Goal: Task Accomplishment & Management: Manage account settings

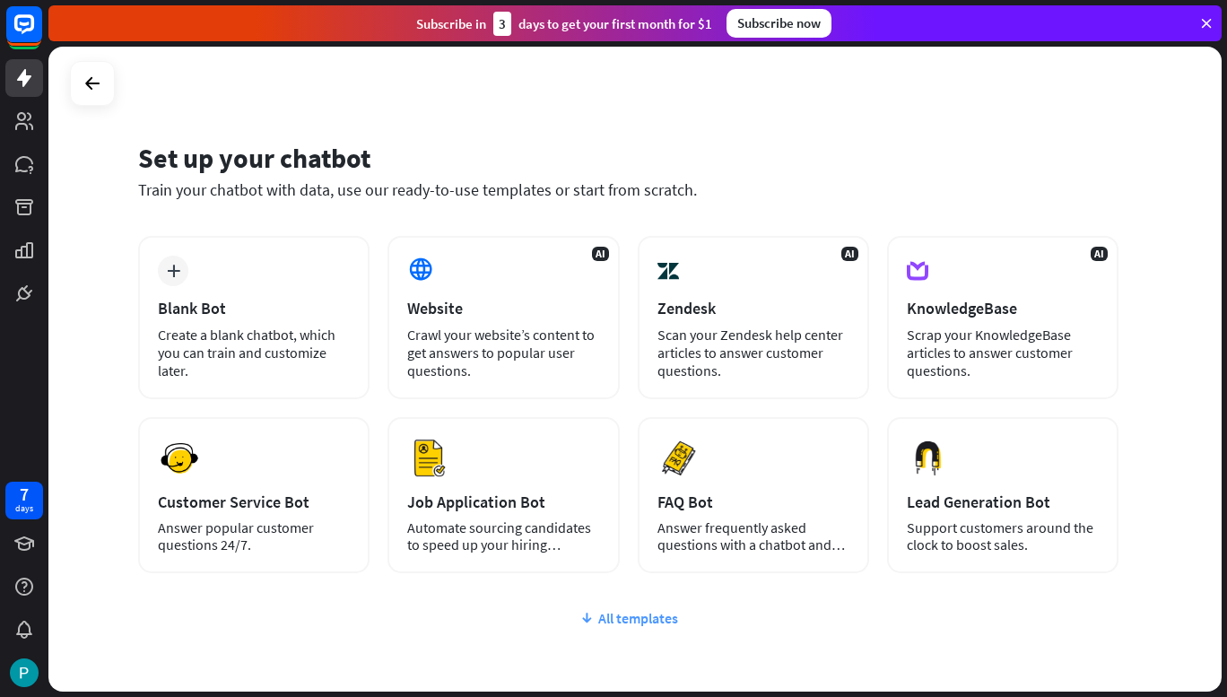
click at [652, 624] on div "All templates" at bounding box center [628, 618] width 980 height 18
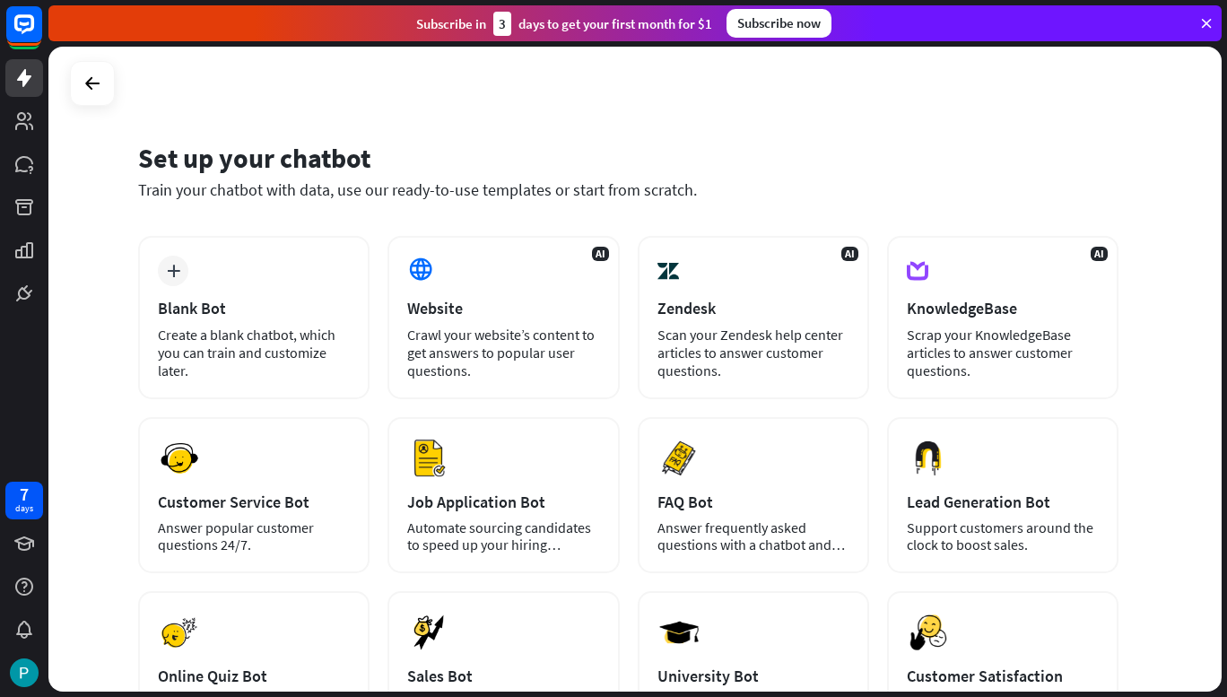
click at [1168, 412] on div "Set up your chatbot Train your chatbot with data, use our ready-to-use template…" at bounding box center [634, 369] width 1173 height 645
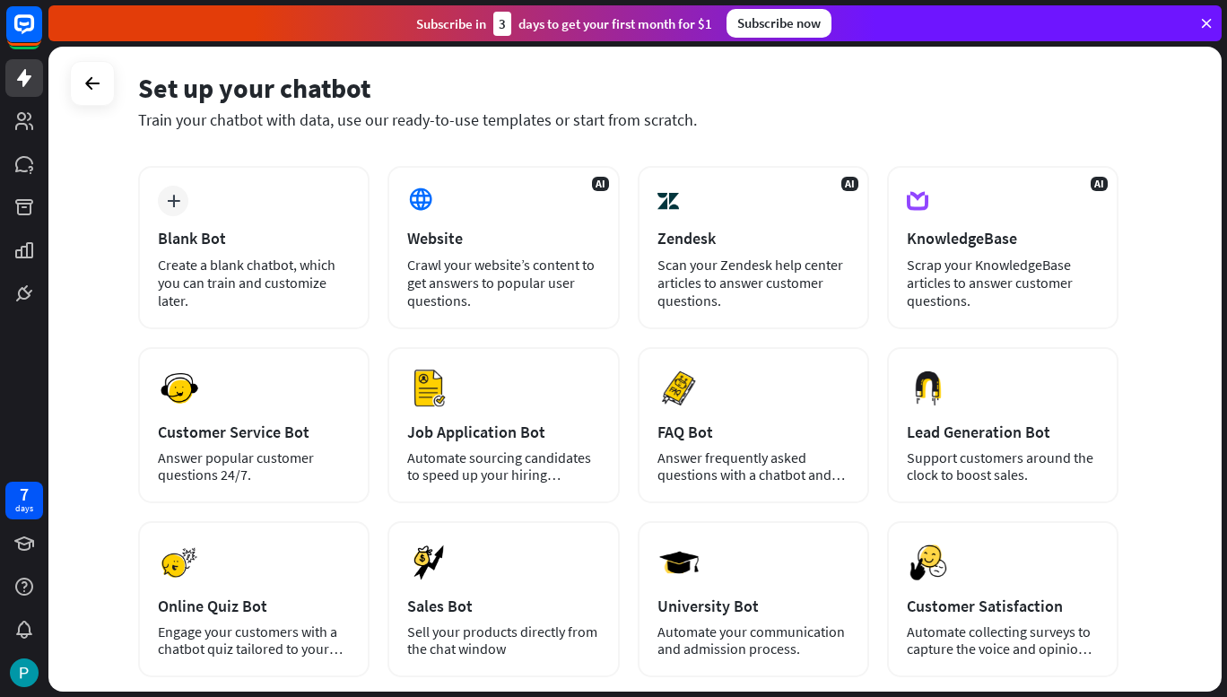
scroll to position [68, 0]
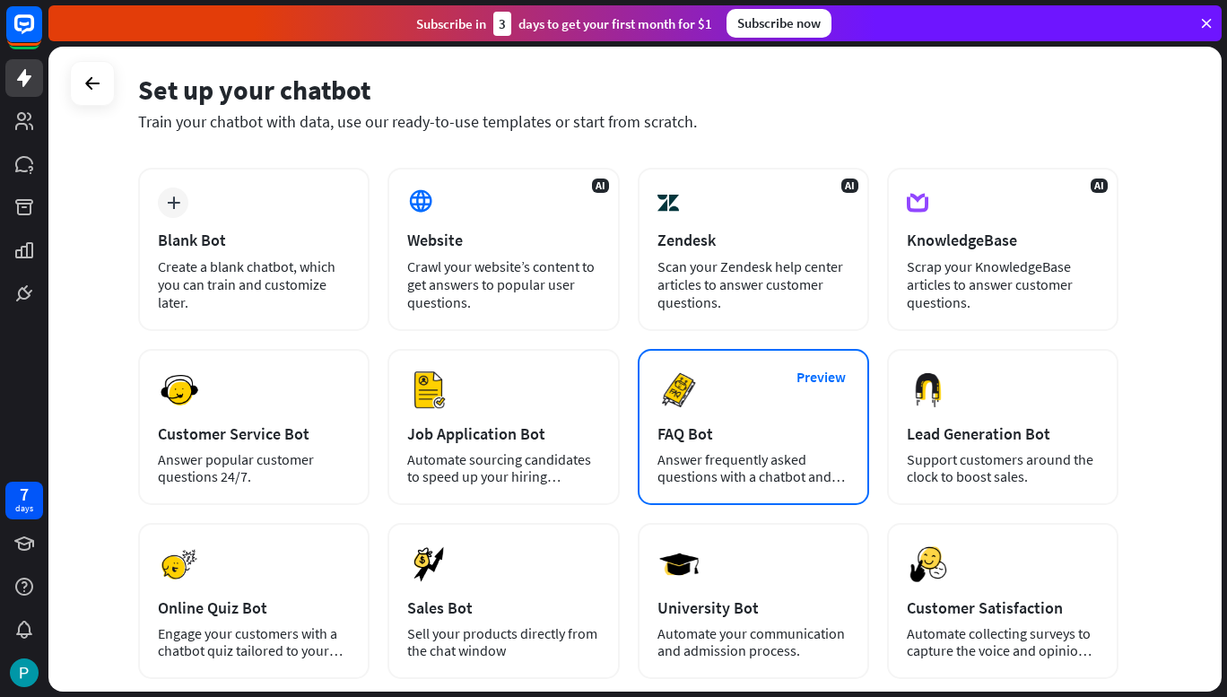
click at [749, 414] on div "Preview FAQ Bot [PERSON_NAME] frequently asked questions with a chatbot and sav…" at bounding box center [753, 427] width 231 height 156
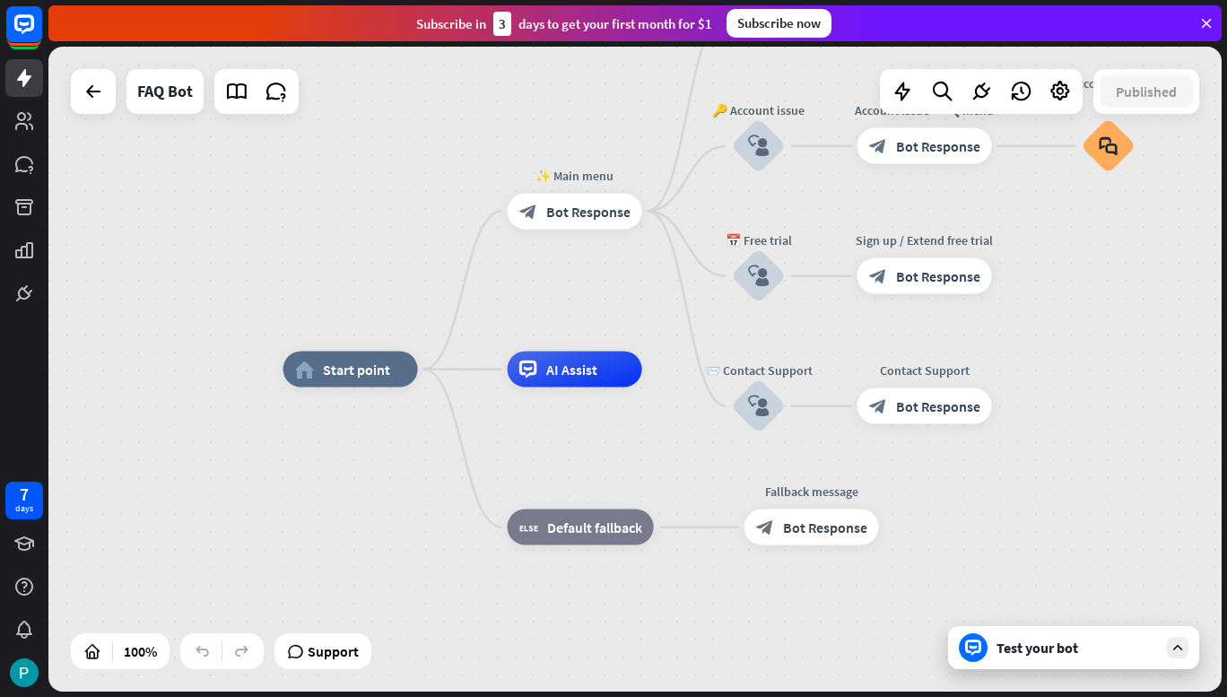
click at [1089, 643] on div "Test your bot" at bounding box center [1076, 647] width 161 height 18
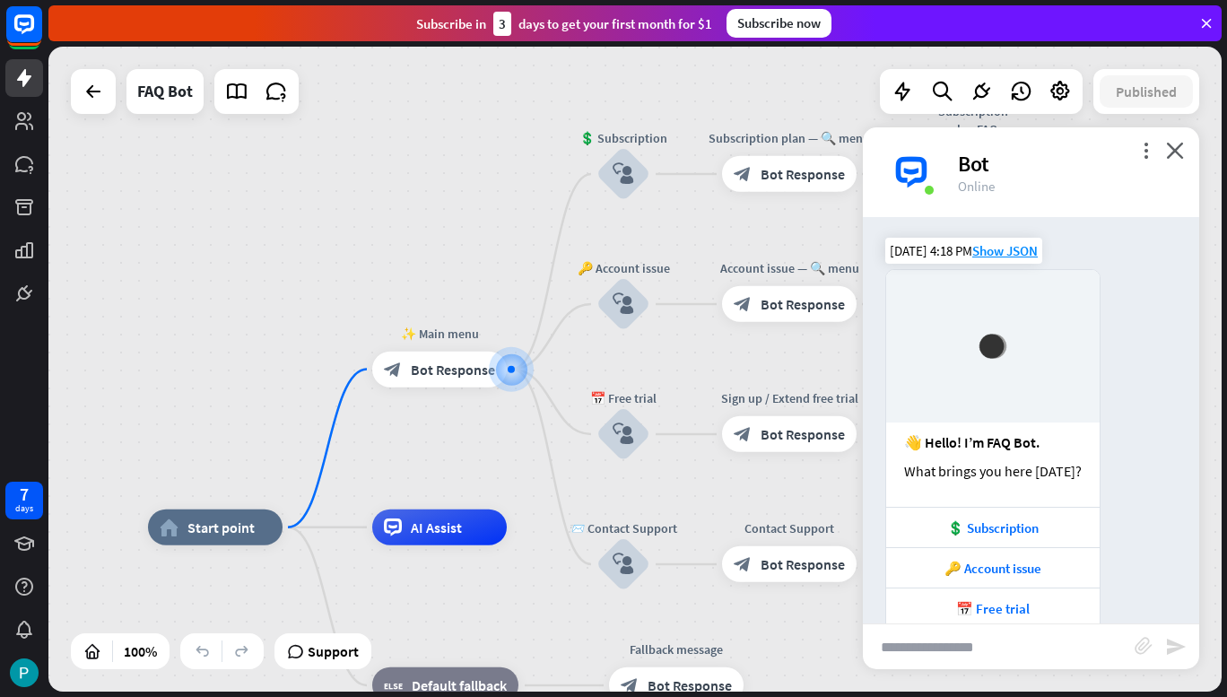
scroll to position [73, 0]
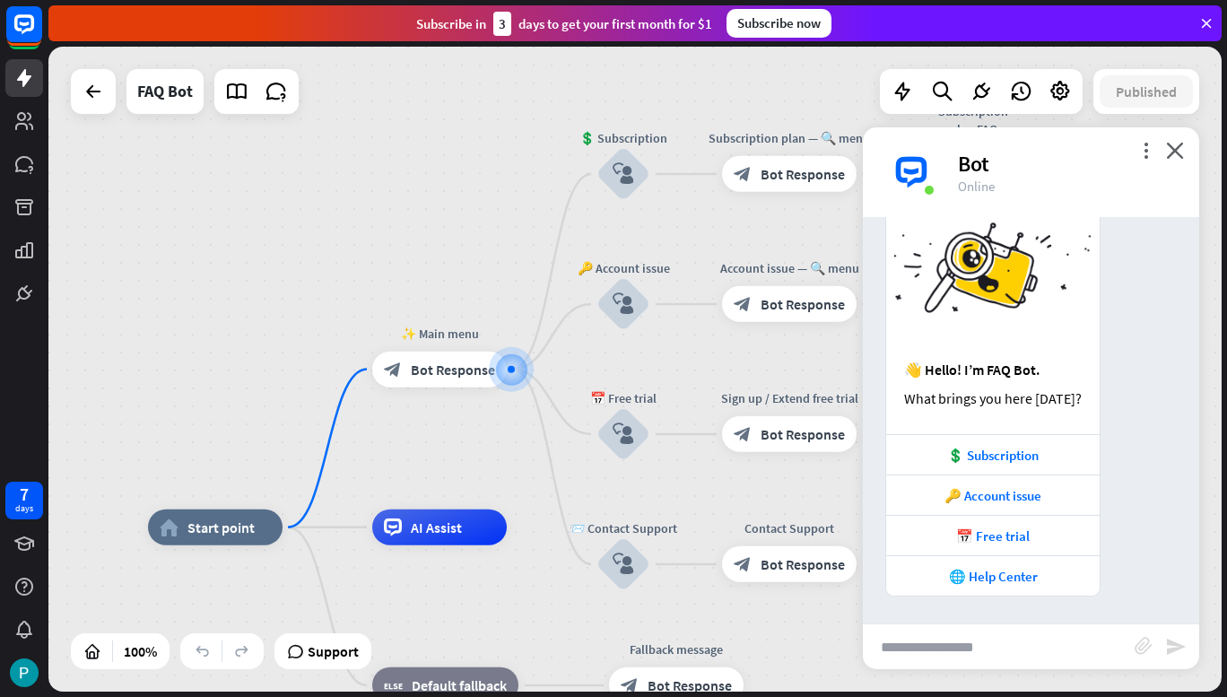
drag, startPoint x: 1025, startPoint y: 454, endPoint x: 1160, endPoint y: 408, distance: 142.9
click at [1160, 408] on div "👋 Hello! I’m FAQ Bot. What brings you here [DATE]? 💲 Subscription 🔑 Account iss…" at bounding box center [1031, 396] width 336 height 400
click at [1006, 451] on div "💲 Subscription" at bounding box center [992, 455] width 195 height 17
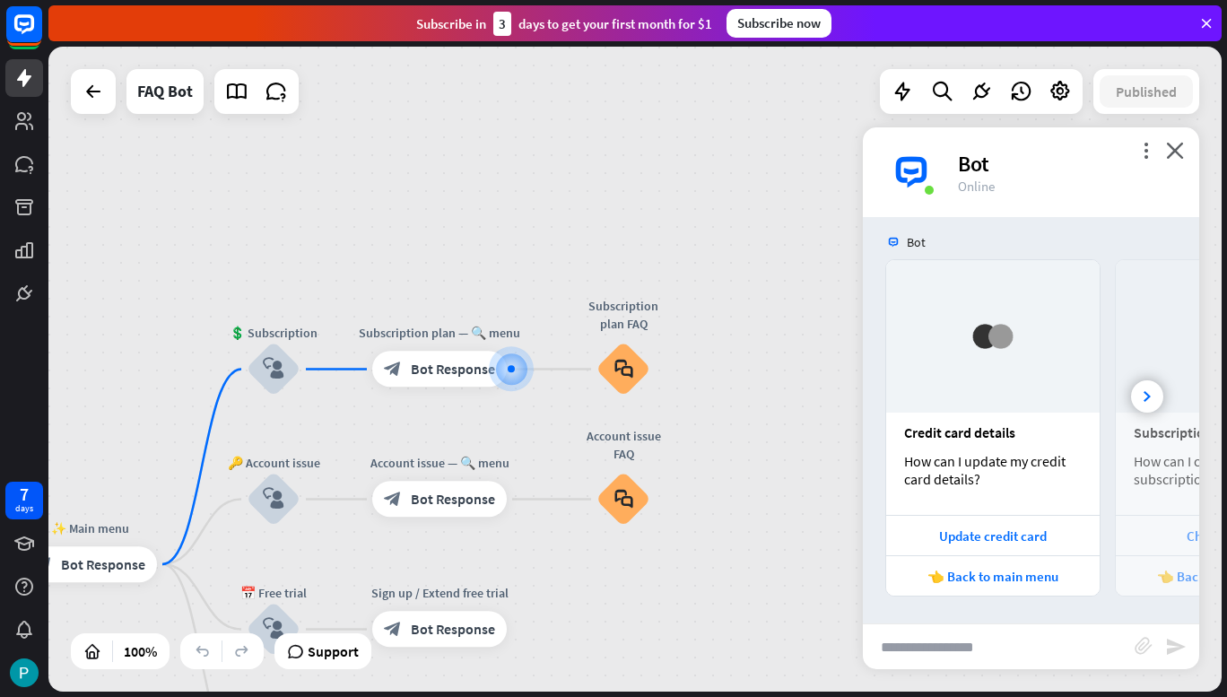
scroll to position [541, 0]
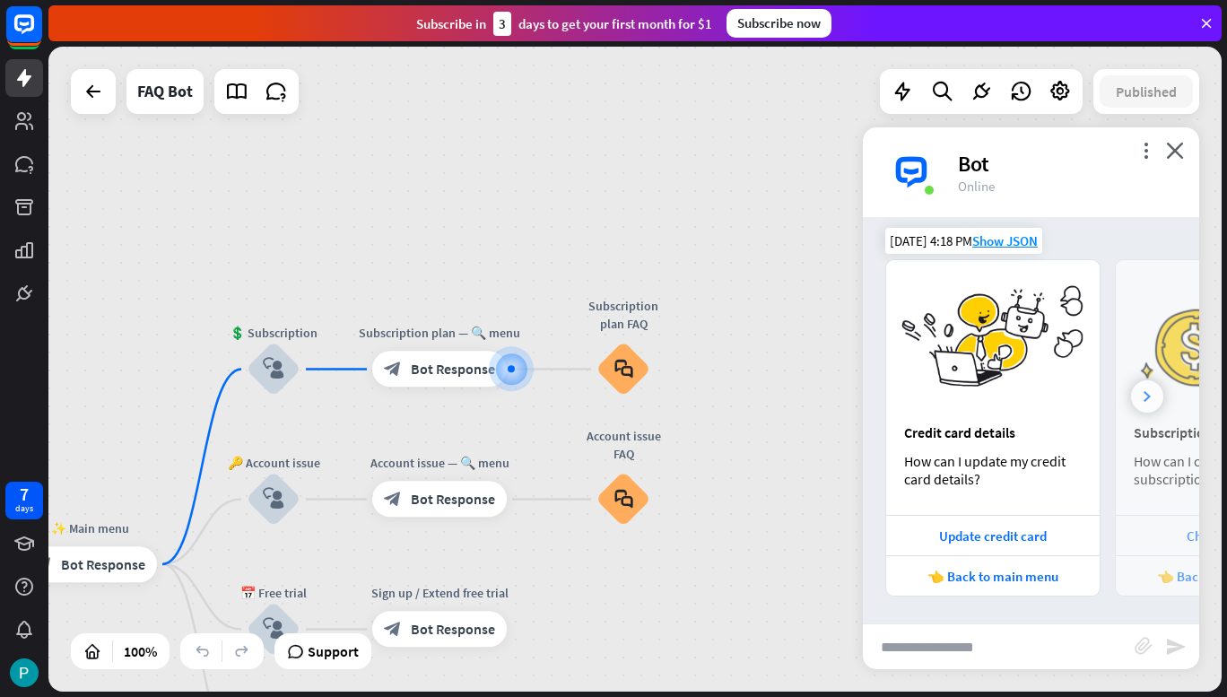
click at [1137, 394] on div at bounding box center [1147, 396] width 32 height 32
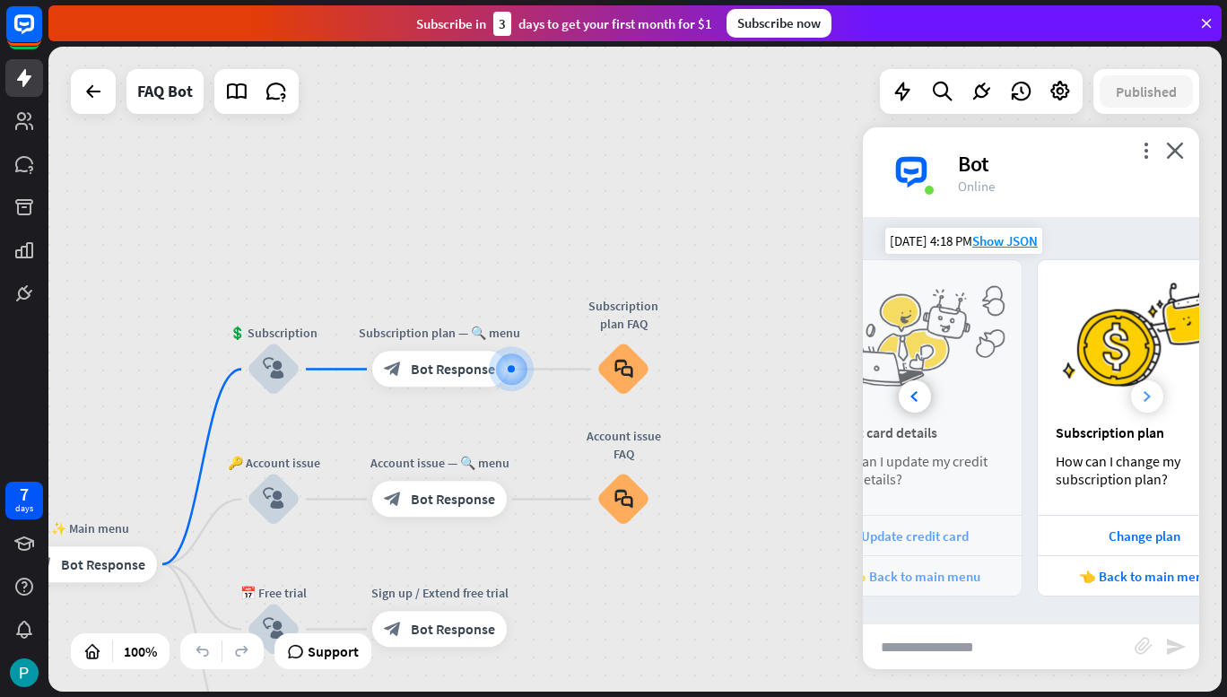
scroll to position [0, 198]
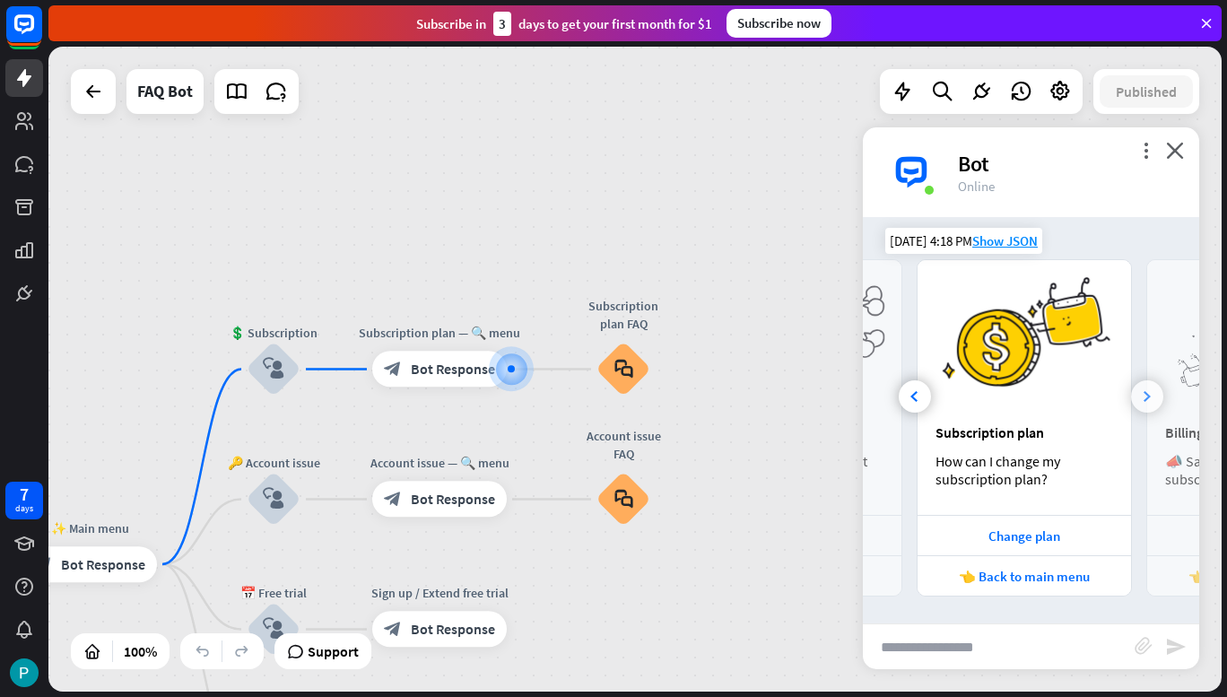
click at [1143, 401] on icon at bounding box center [1146, 396] width 7 height 11
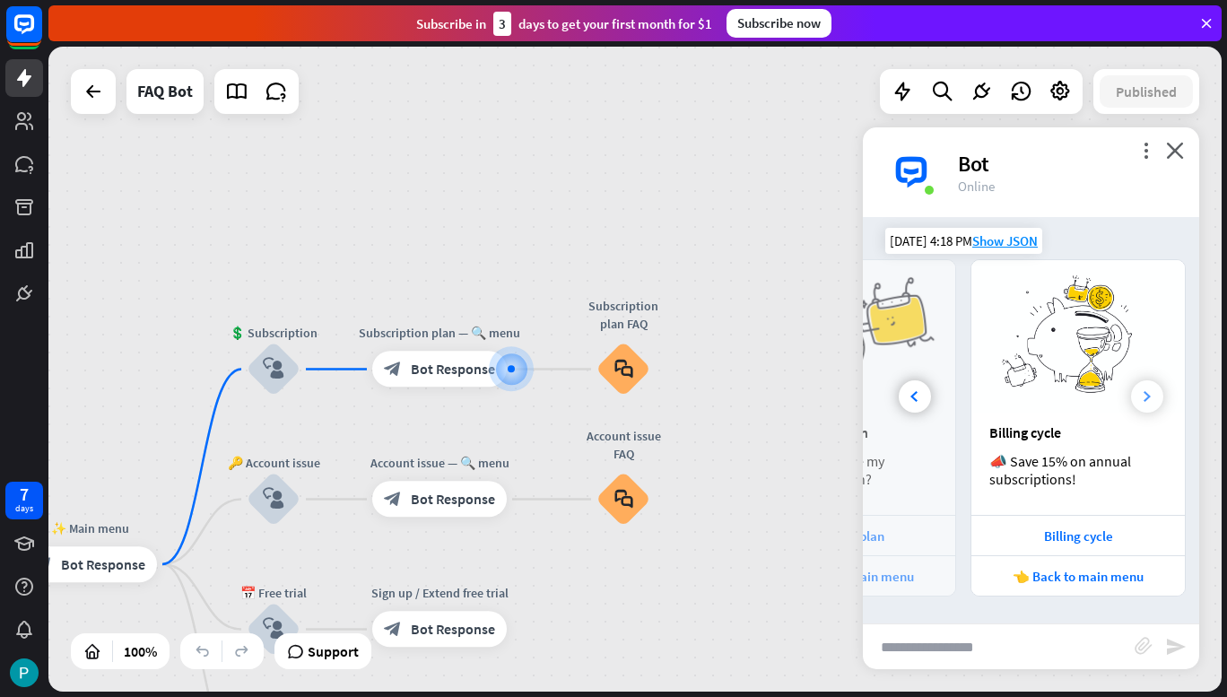
scroll to position [0, 428]
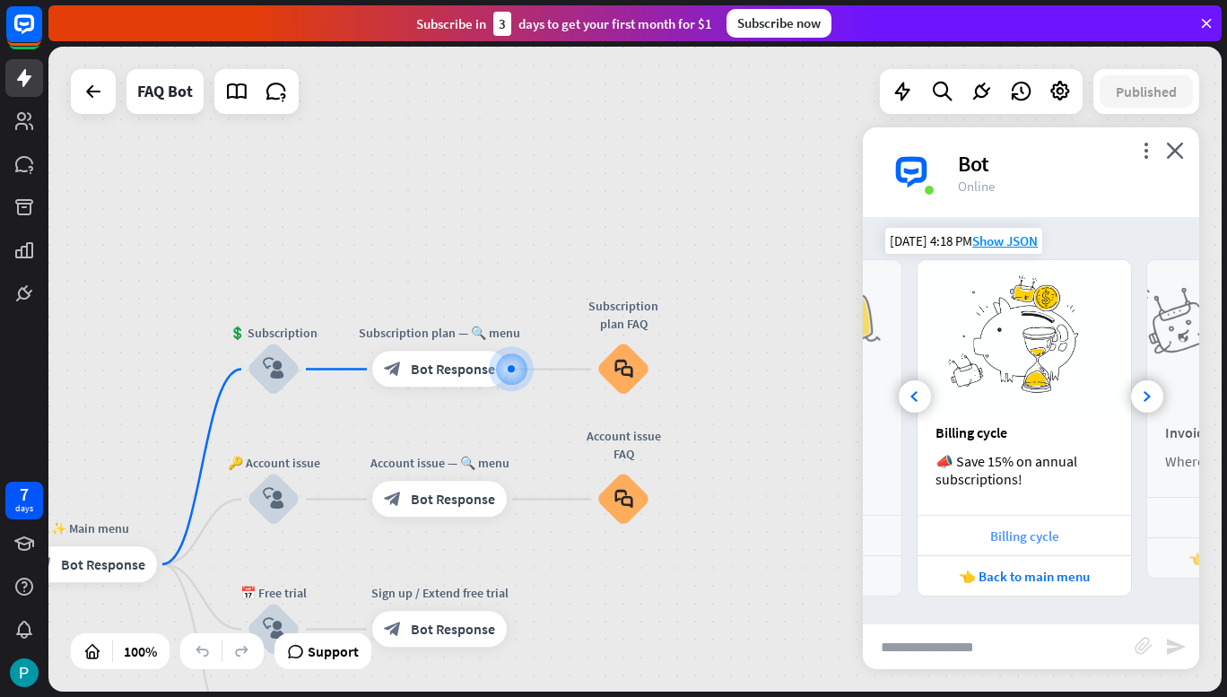
click at [1041, 534] on div "Billing cycle" at bounding box center [1023, 535] width 195 height 17
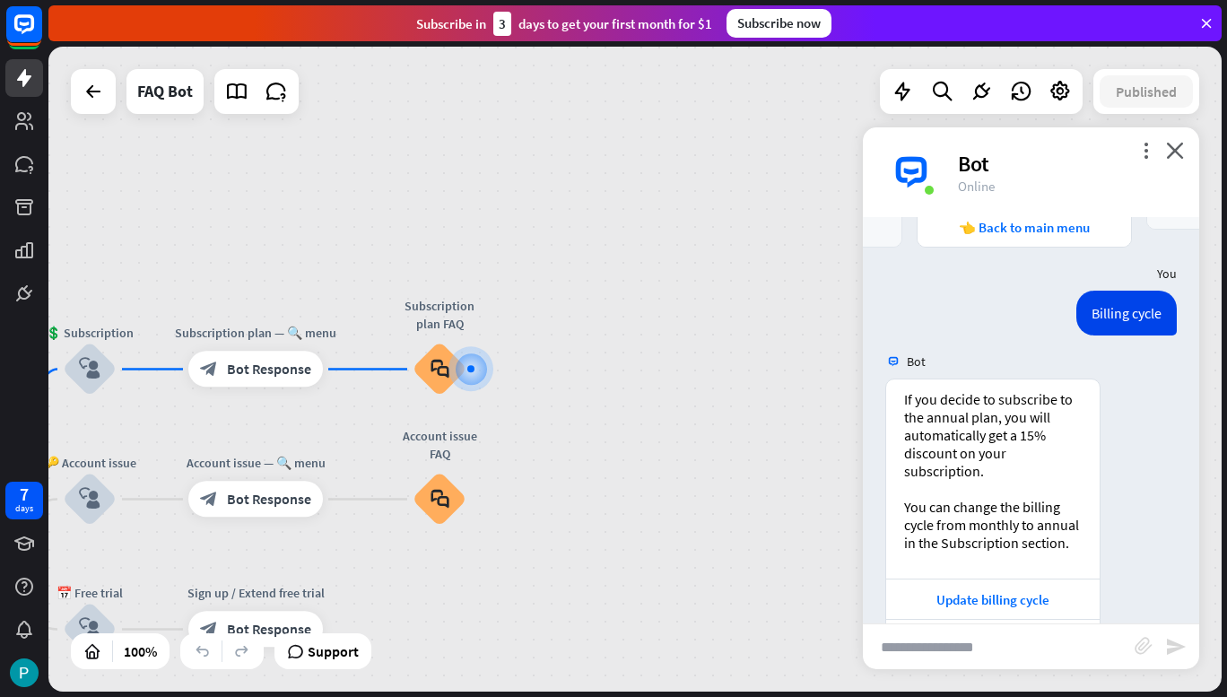
scroll to position [953, 0]
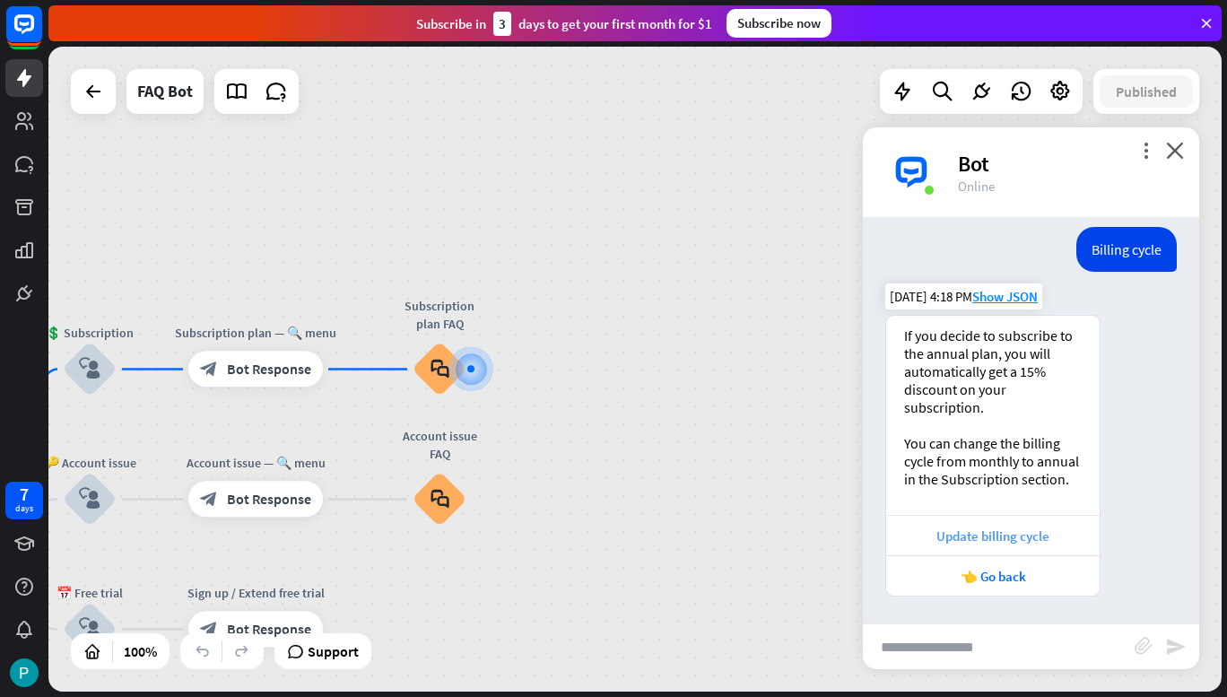
click at [1005, 540] on div "Update billing cycle" at bounding box center [992, 535] width 195 height 17
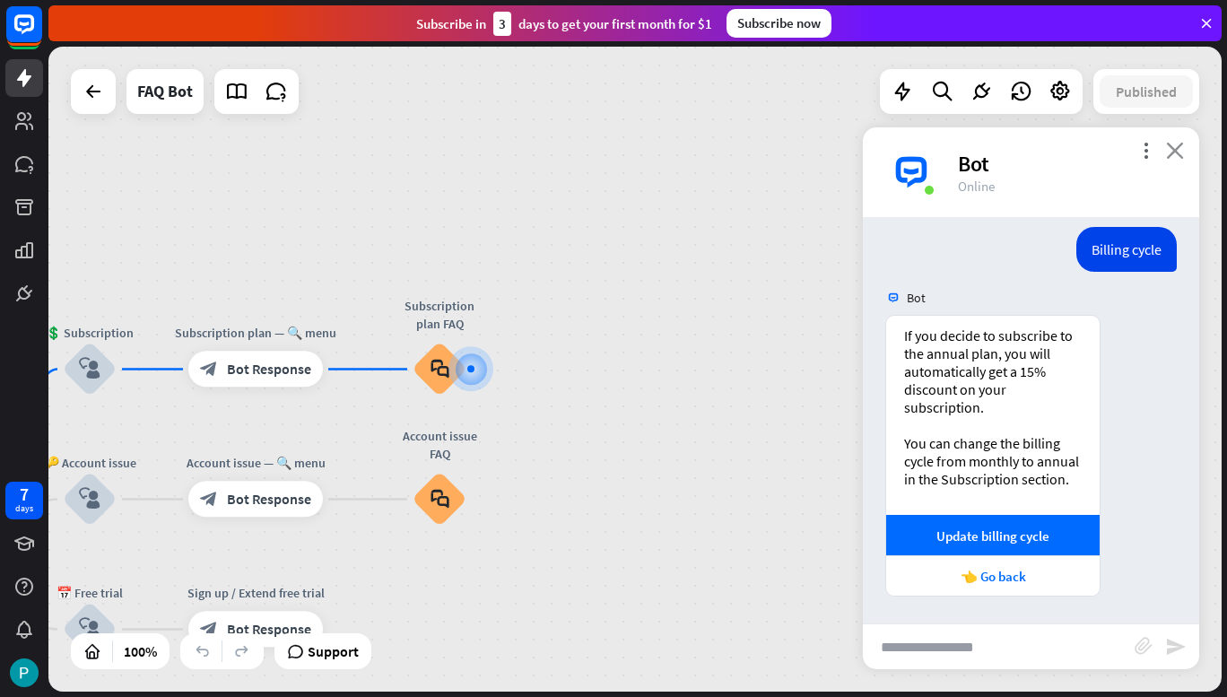
click at [1182, 146] on icon "close" at bounding box center [1175, 150] width 18 height 17
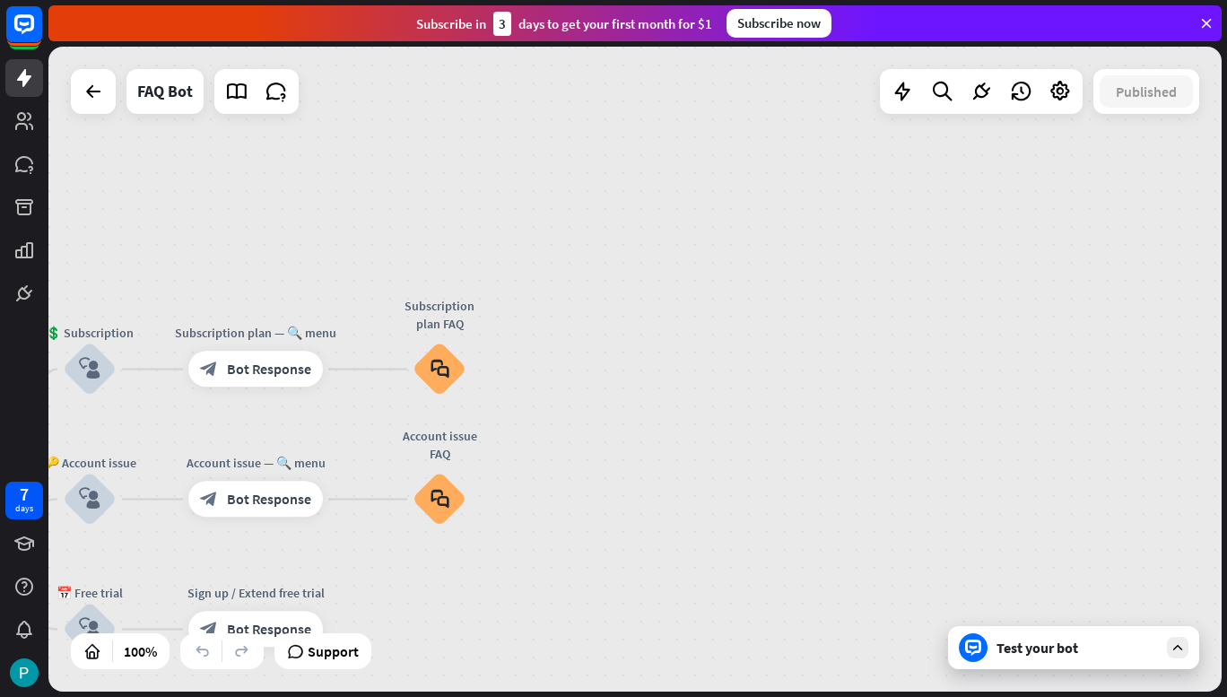
click at [1203, 22] on icon at bounding box center [1206, 23] width 16 height 16
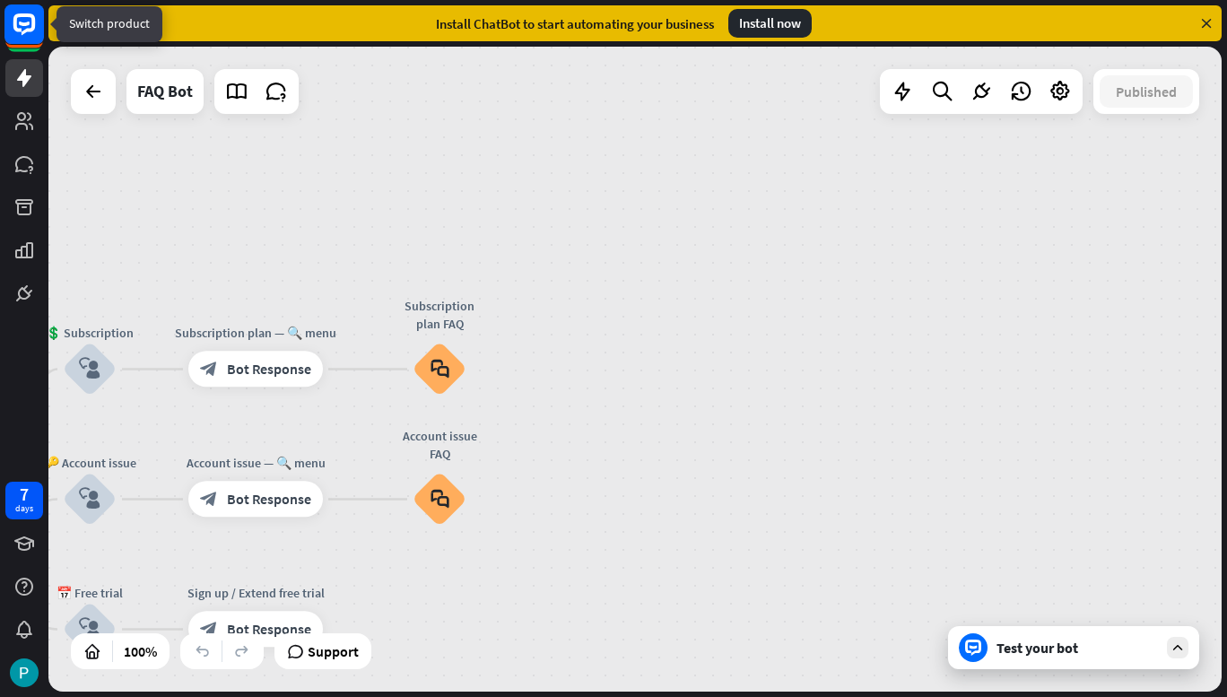
click at [21, 24] on icon at bounding box center [24, 24] width 11 height 4
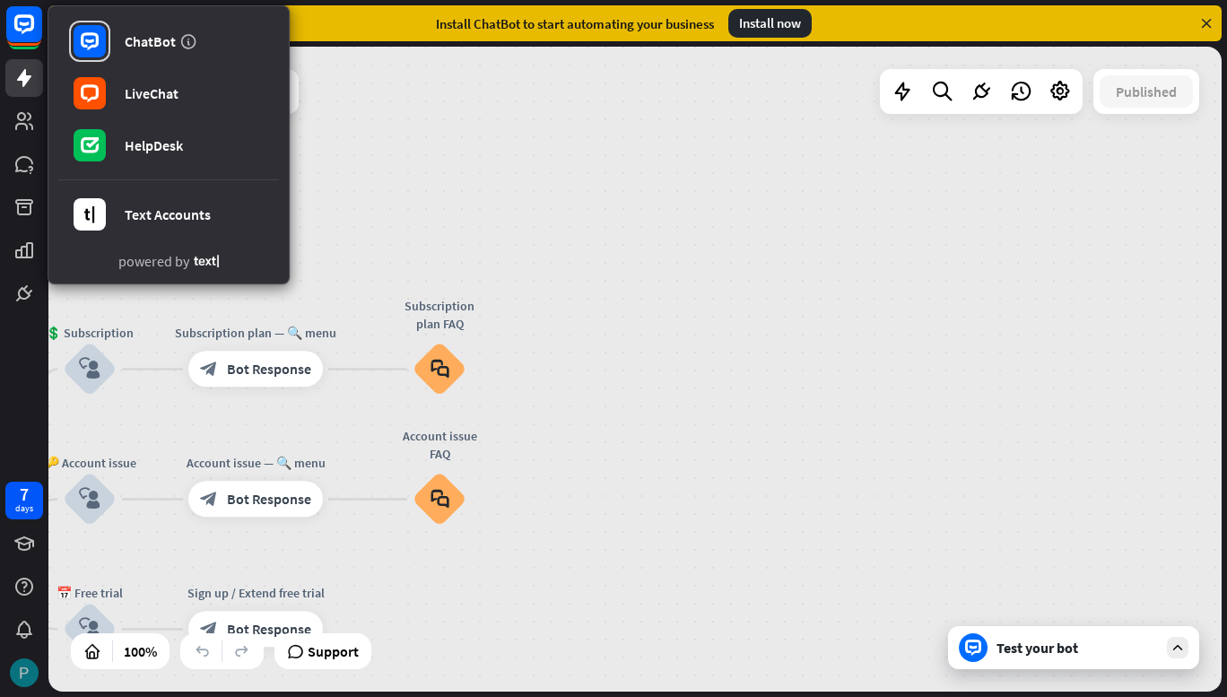
click at [22, 664] on img at bounding box center [24, 672] width 29 height 29
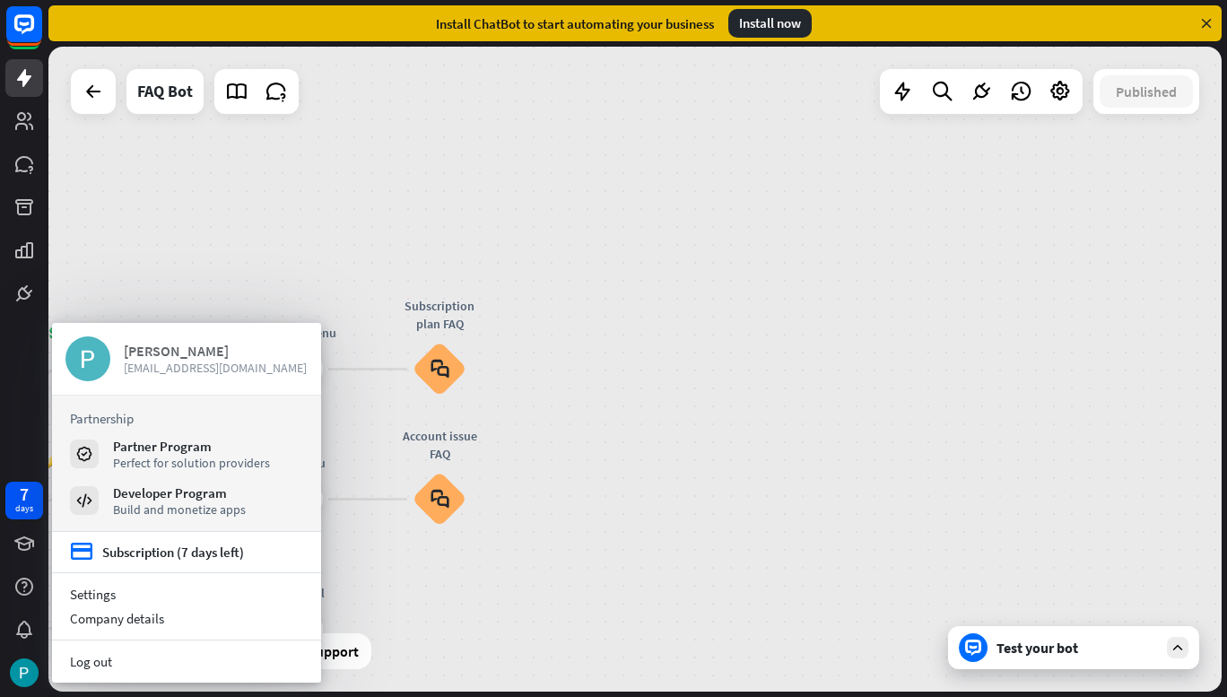
click at [163, 363] on span "[EMAIL_ADDRESS][DOMAIN_NAME]" at bounding box center [216, 368] width 184 height 16
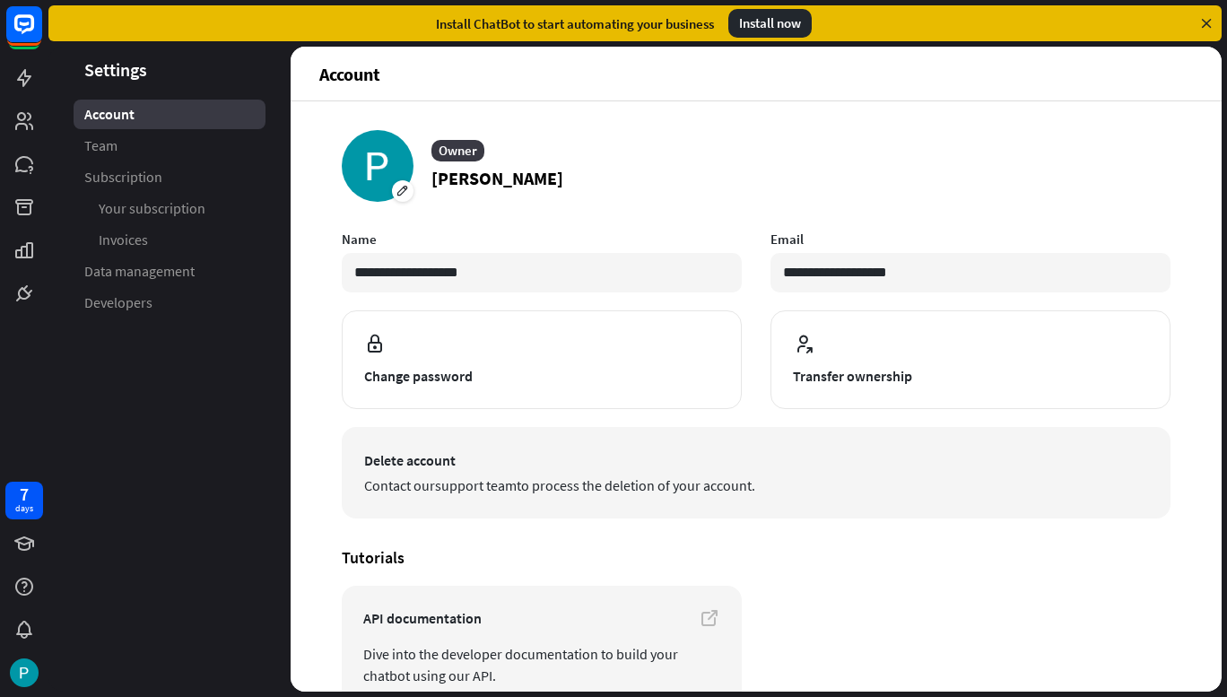
click at [413, 457] on span "Delete account" at bounding box center [756, 460] width 784 height 22
click at [417, 464] on span "Delete account" at bounding box center [756, 460] width 784 height 22
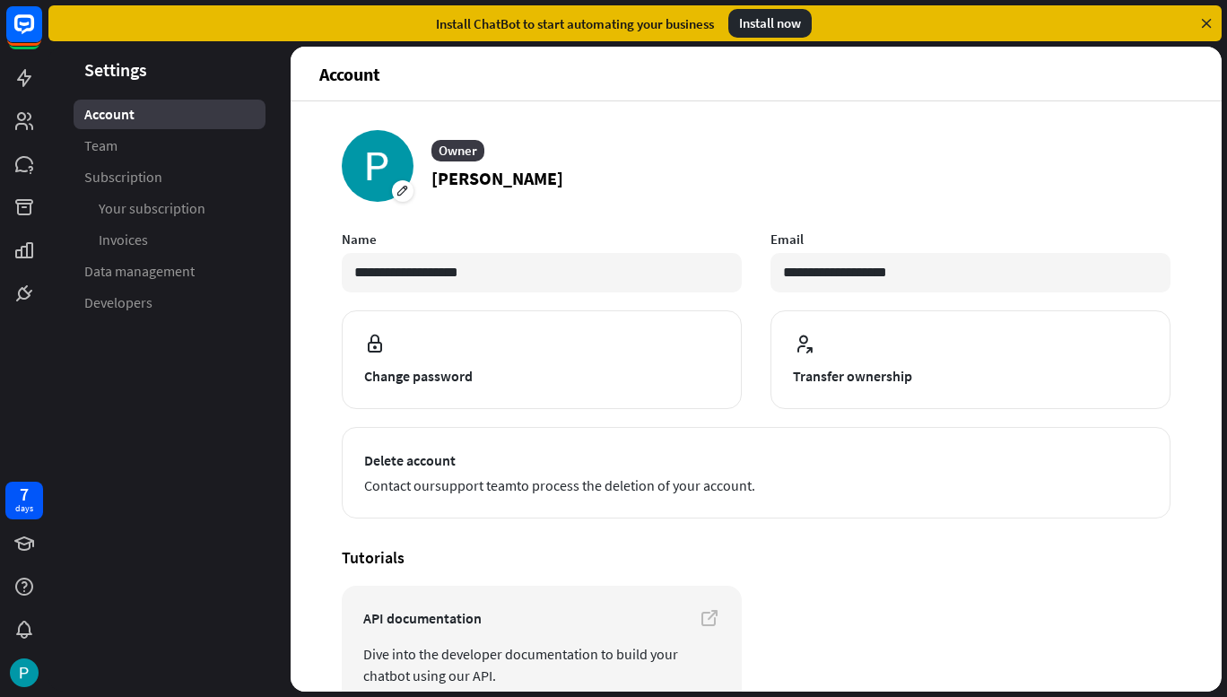
click at [852, 568] on section "Tutorials API documentation Dive into the developer documentation to build your…" at bounding box center [756, 627] width 828 height 160
click at [10, 680] on div at bounding box center [24, 673] width 38 height 38
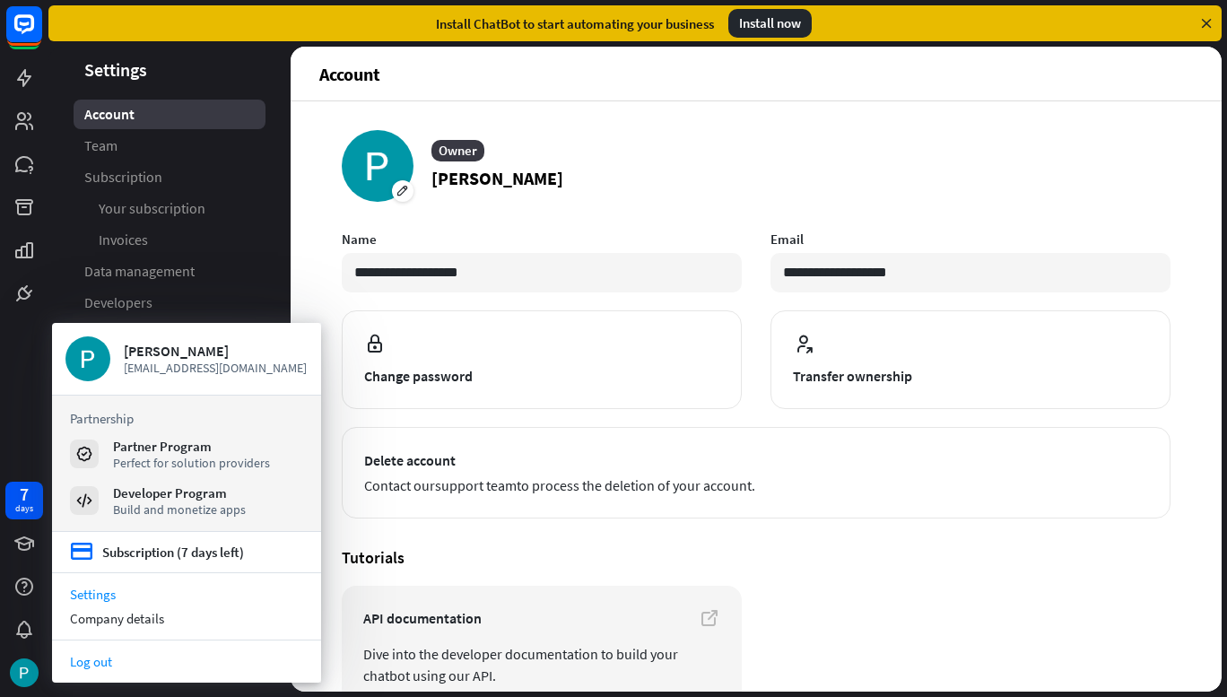
click at [97, 664] on link "Log out" at bounding box center [186, 661] width 269 height 24
